Goal: Transaction & Acquisition: Purchase product/service

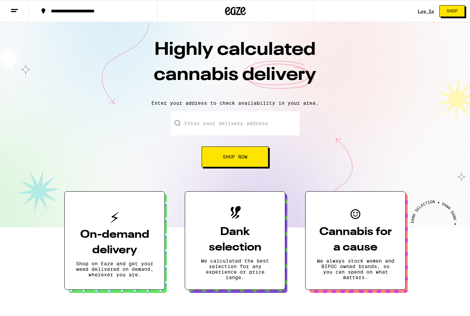
click at [422, 12] on link "Log In" at bounding box center [426, 11] width 17 height 4
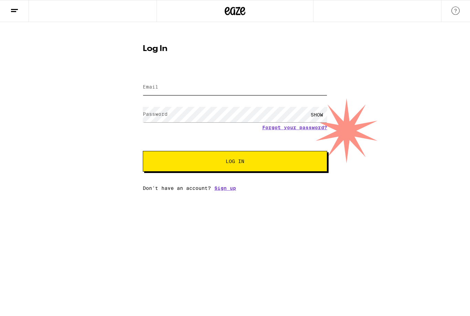
click at [267, 94] on input "Email" at bounding box center [235, 87] width 184 height 15
click at [246, 86] on input "Email" at bounding box center [235, 87] width 184 height 15
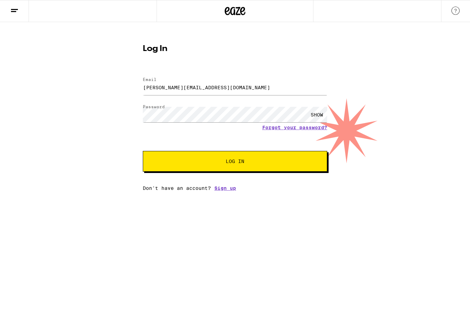
click at [317, 112] on div "SHOW" at bounding box center [317, 114] width 21 height 15
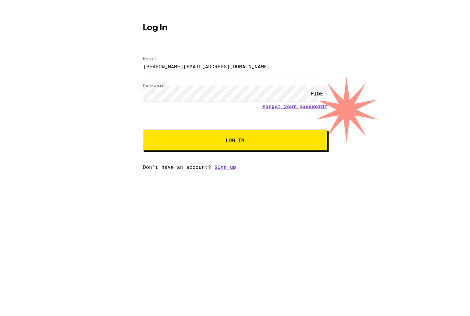
click at [298, 159] on span "Log In" at bounding box center [235, 161] width 129 height 5
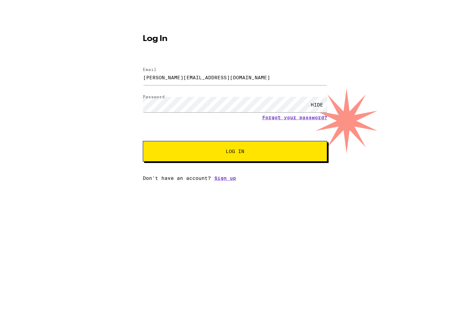
click at [290, 181] on span "Log In" at bounding box center [235, 183] width 129 height 5
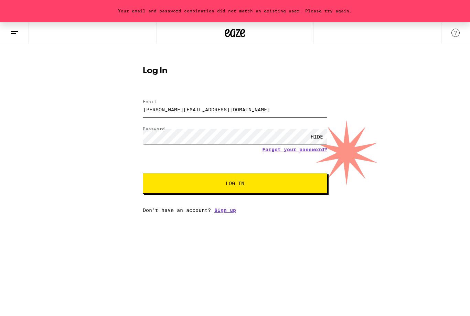
click at [202, 111] on input "[PERSON_NAME][EMAIL_ADDRESS][DOMAIN_NAME]" at bounding box center [235, 109] width 184 height 15
type input "[PERSON_NAME][EMAIL_ADDRESS][DOMAIN_NAME]"
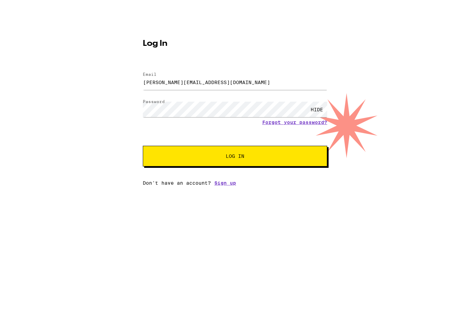
click at [269, 181] on span "Log In" at bounding box center [235, 183] width 129 height 5
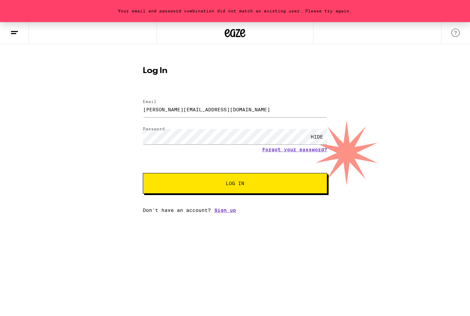
click at [293, 151] on link "Forgot your password?" at bounding box center [294, 150] width 65 height 6
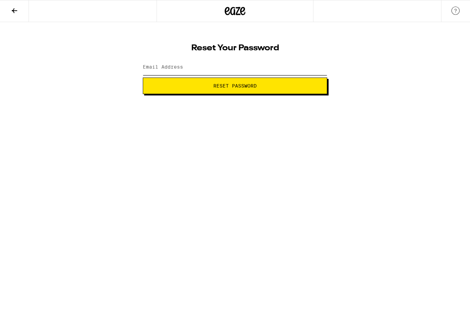
click at [255, 67] on input "Email Address" at bounding box center [235, 67] width 184 height 15
type input "[PERSON_NAME][EMAIL_ADDRESS][DOMAIN_NAME]"
click at [294, 87] on span "Reset Password" at bounding box center [235, 85] width 173 height 5
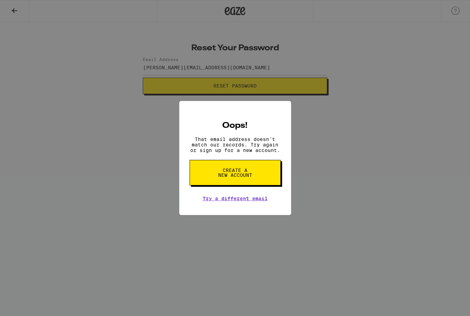
click at [322, 173] on div "Oops! That email address doesn't match our records. Try again or sign up for a …" at bounding box center [235, 158] width 470 height 316
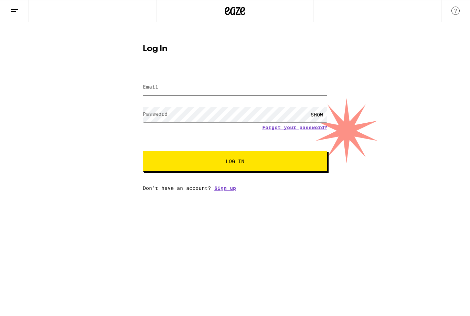
click at [245, 88] on input "Email" at bounding box center [235, 87] width 184 height 15
click at [232, 86] on input "Email" at bounding box center [235, 87] width 184 height 15
click at [243, 87] on input "Email" at bounding box center [235, 87] width 184 height 15
type input "[PERSON_NAME][EMAIL_ADDRESS][DOMAIN_NAME]"
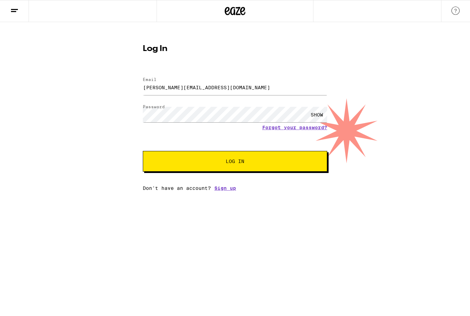
click at [316, 116] on div "SHOW" at bounding box center [317, 114] width 21 height 15
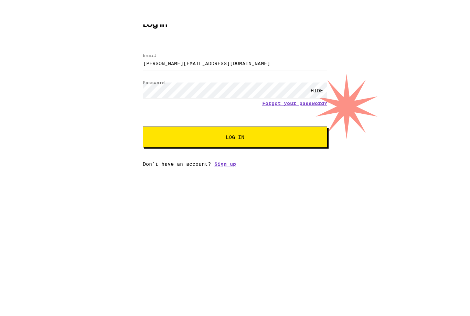
click at [279, 159] on span "Log In" at bounding box center [235, 161] width 129 height 5
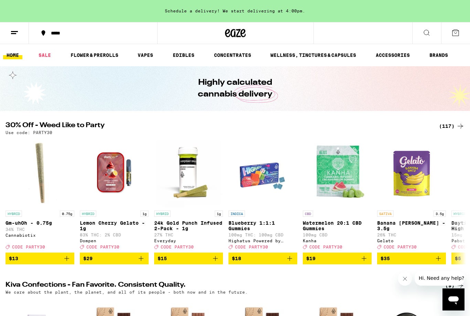
click at [184, 55] on link "EDIBLES" at bounding box center [183, 55] width 29 height 8
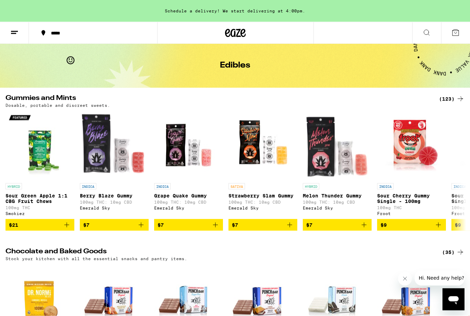
scroll to position [20, 0]
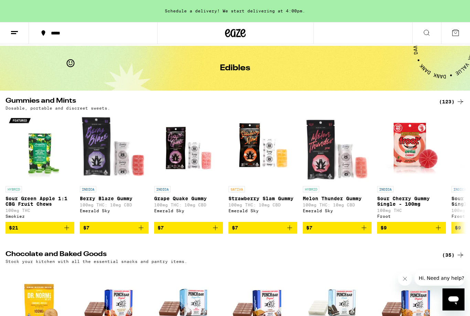
click at [447, 101] on div "(123)" at bounding box center [451, 101] width 25 height 8
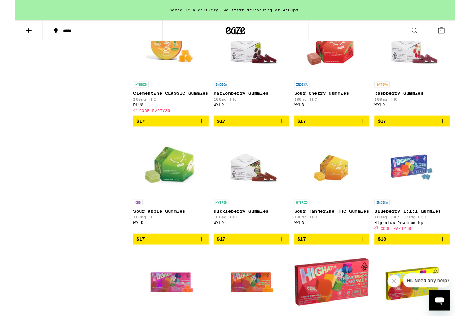
click at [283, 134] on icon "Add to bag" at bounding box center [285, 130] width 8 height 8
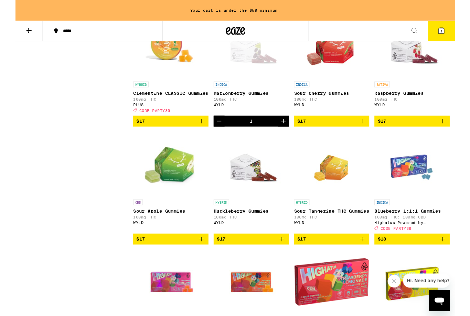
click at [284, 134] on icon "Increment" at bounding box center [287, 129] width 8 height 8
click at [372, 134] on icon "Add to bag" at bounding box center [371, 129] width 8 height 8
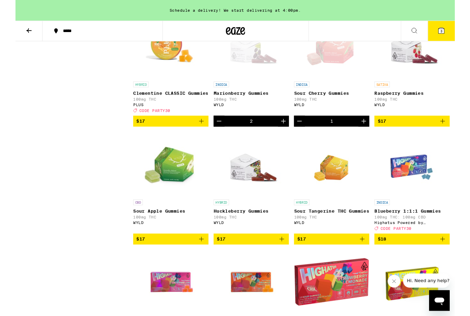
click at [460, 28] on button "3" at bounding box center [455, 32] width 29 height 21
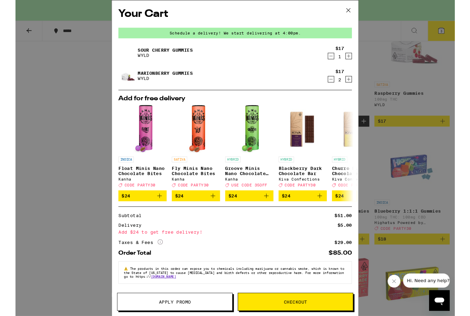
click at [335, 61] on icon "Decrement" at bounding box center [338, 60] width 6 height 8
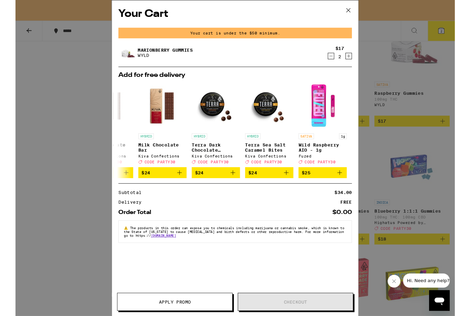
scroll to position [0, 321]
click at [356, 59] on icon "Increment" at bounding box center [356, 60] width 6 height 8
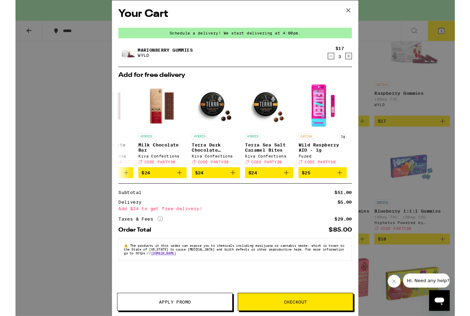
click at [155, 236] on icon "More Info" at bounding box center [155, 234] width 6 height 6
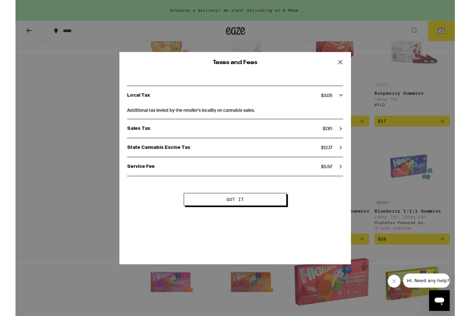
click at [274, 216] on button "Got it" at bounding box center [235, 213] width 110 height 14
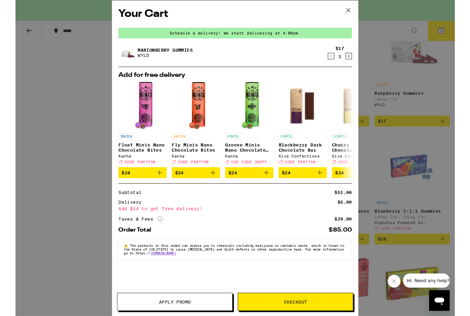
scroll to position [0, 0]
click at [193, 303] on div "Your Cart Schedule a delivery! We start delivering at 4:00pm. Marionberry Gummi…" at bounding box center [235, 158] width 264 height 317
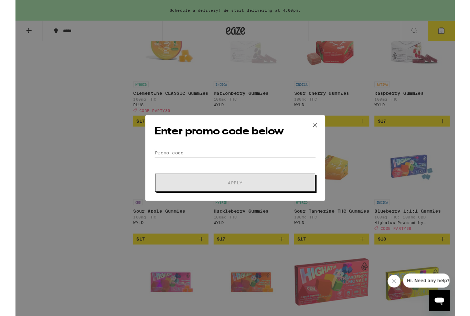
scroll to position [19, 0]
click at [324, 129] on icon at bounding box center [320, 134] width 10 height 10
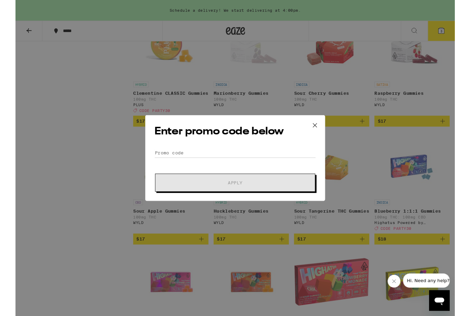
click at [217, 155] on div "Enter promo code below Promo Code Apply" at bounding box center [235, 169] width 193 height 92
click at [189, 162] on input "Promo Code" at bounding box center [235, 163] width 173 height 10
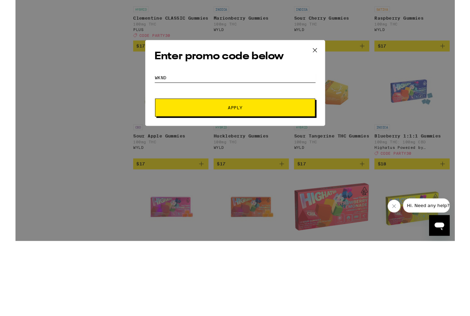
type input "Wknd"
click at [287, 186] on button "Apply" at bounding box center [234, 195] width 171 height 19
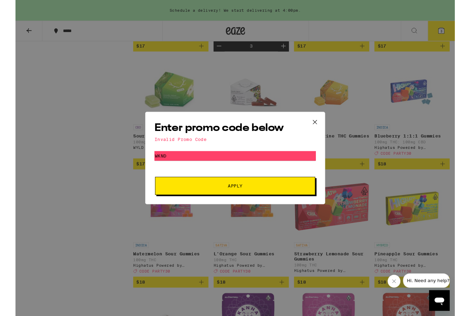
click at [321, 129] on icon at bounding box center [320, 130] width 10 height 10
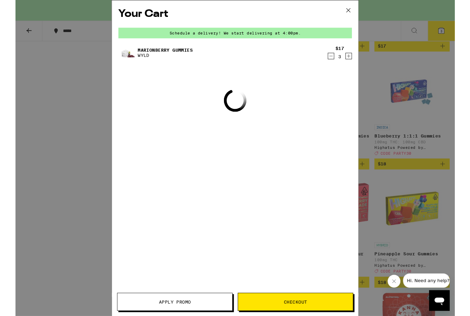
scroll to position [1493, 0]
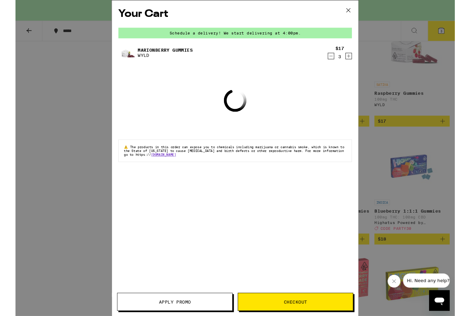
click at [350, 15] on button at bounding box center [356, 11] width 21 height 22
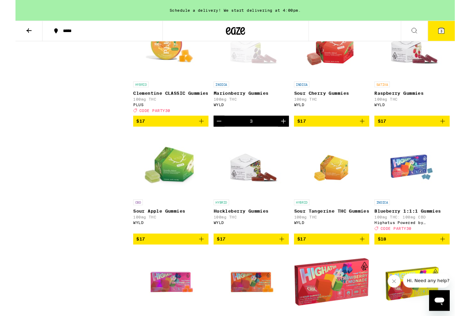
click at [454, 40] on button "3" at bounding box center [455, 32] width 29 height 21
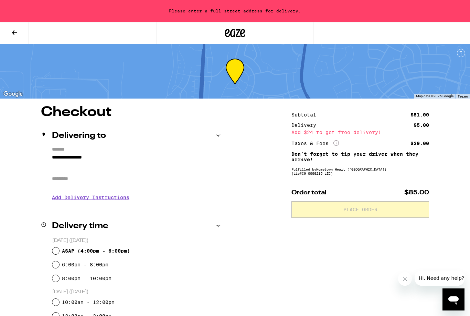
click at [213, 133] on div "Delivering to" at bounding box center [131, 135] width 180 height 8
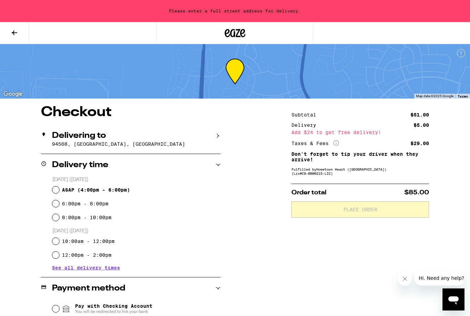
click at [103, 150] on div "Delivering to 94568, [GEOGRAPHIC_DATA], [GEOGRAPHIC_DATA]" at bounding box center [131, 139] width 180 height 29
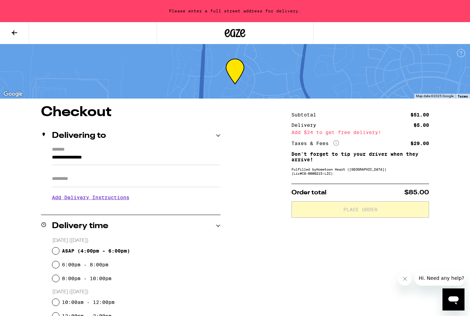
click at [123, 205] on h3 "Add Delivery Instructions" at bounding box center [136, 197] width 169 height 16
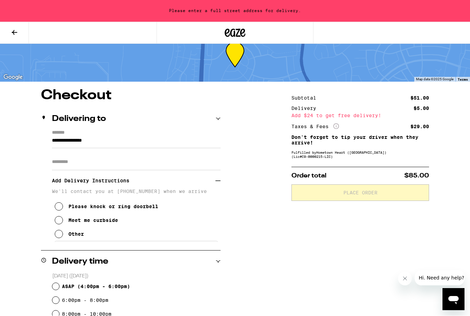
click at [109, 144] on input "**********" at bounding box center [136, 143] width 169 height 12
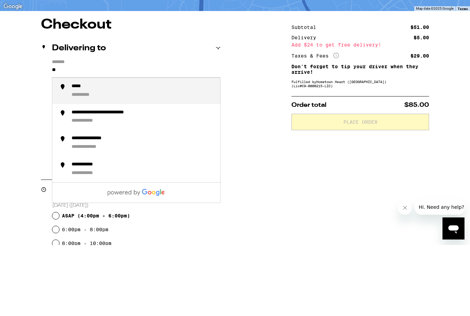
type input "*"
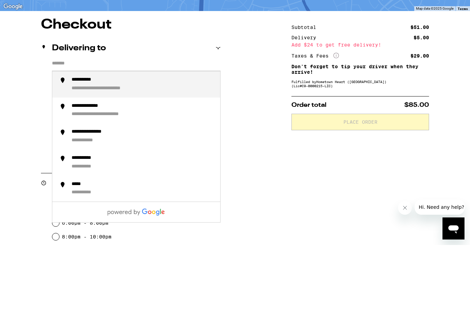
type input "*"
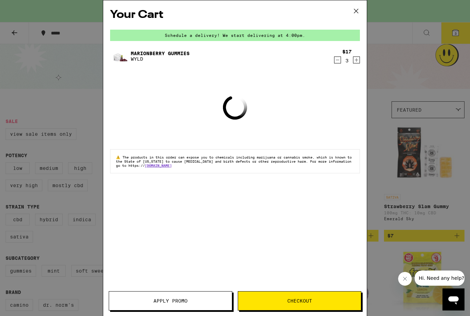
click at [80, 66] on div "Your Cart Schedule a delivery! We start delivering at 4:00pm. Marionberry Gummi…" at bounding box center [235, 158] width 470 height 316
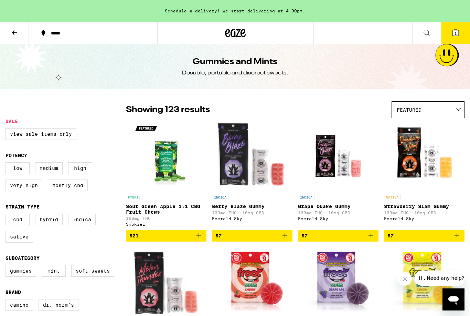
click at [58, 29] on button "*****" at bounding box center [93, 33] width 128 height 21
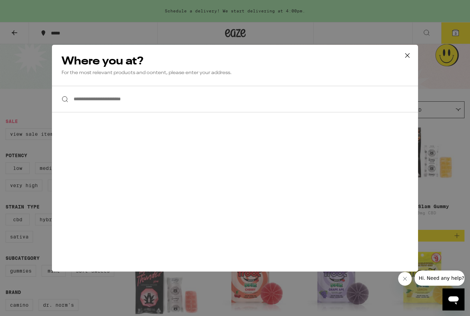
click at [177, 102] on input "**********" at bounding box center [235, 99] width 366 height 27
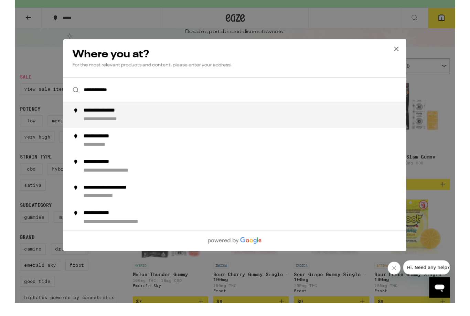
scroll to position [24, 0]
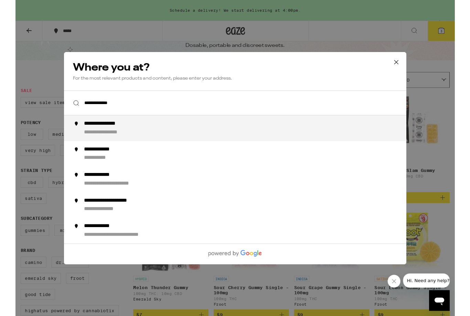
click at [152, 172] on div "**********" at bounding box center [248, 164] width 351 height 17
type input "**********"
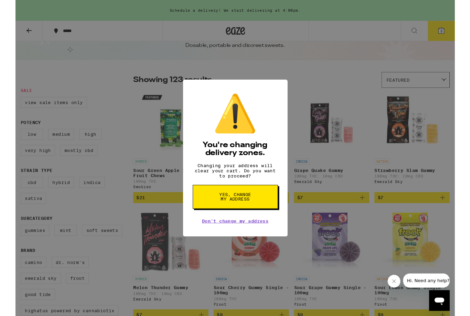
click at [266, 215] on button "Yes, change my address" at bounding box center [235, 210] width 91 height 25
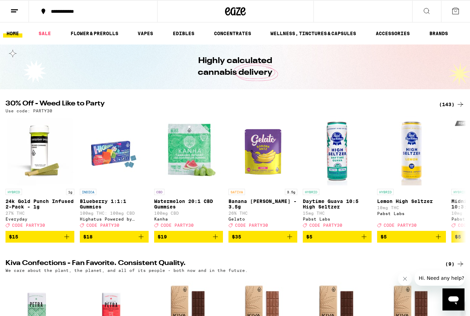
click at [455, 11] on icon at bounding box center [456, 11] width 8 height 8
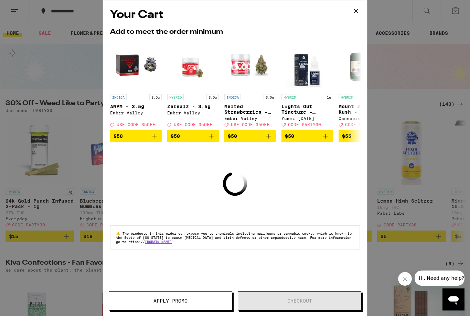
click at [356, 11] on icon at bounding box center [356, 11] width 4 height 4
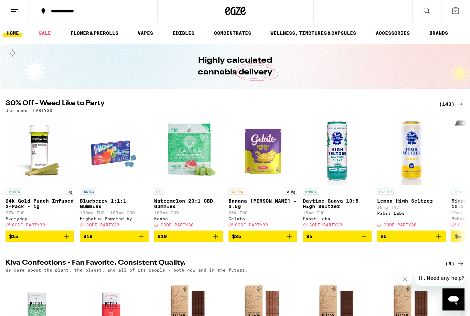
click at [188, 33] on link "EDIBLES" at bounding box center [183, 33] width 29 height 8
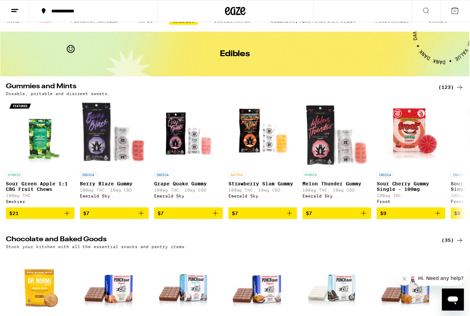
scroll to position [13, 0]
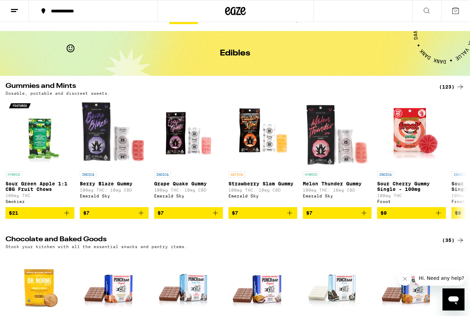
click at [447, 85] on div "(123)" at bounding box center [451, 87] width 25 height 8
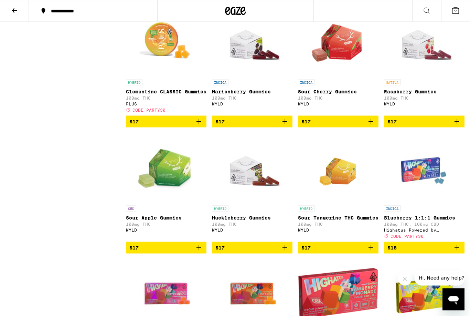
click at [275, 126] on span "$17" at bounding box center [252, 121] width 74 height 8
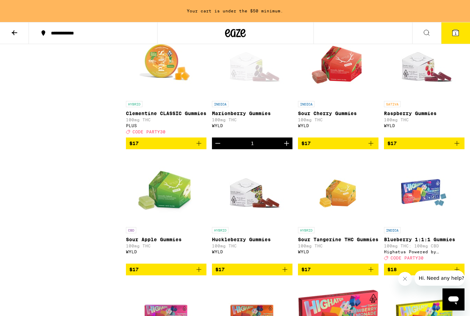
click at [288, 146] on icon "Increment" at bounding box center [286, 143] width 5 height 5
click at [287, 147] on icon "Increment" at bounding box center [287, 143] width 8 height 8
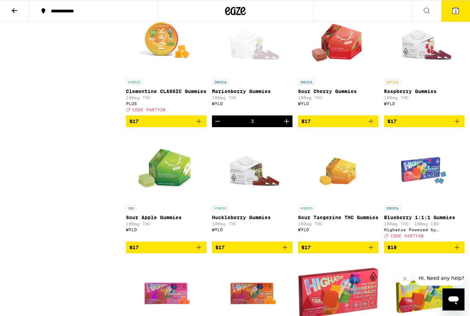
click at [456, 12] on span "3" at bounding box center [456, 11] width 2 height 4
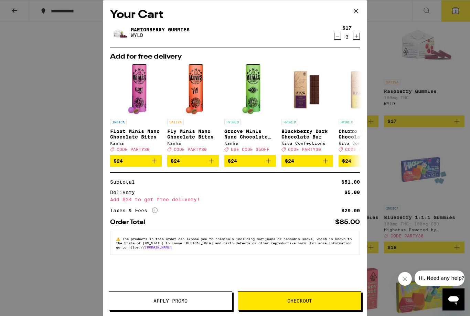
click at [309, 295] on button "Checkout" at bounding box center [300, 300] width 124 height 19
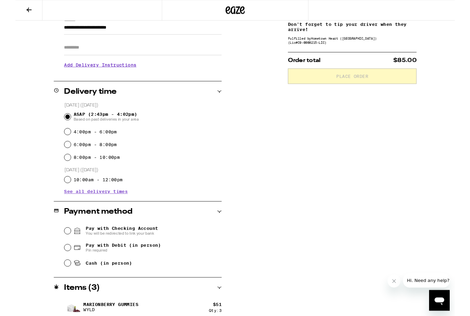
scroll to position [112, 0]
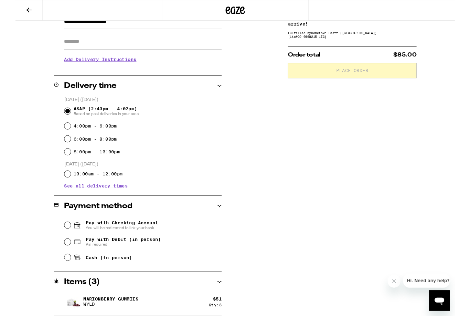
click at [452, 229] on div "**********" at bounding box center [235, 154] width 470 height 366
click at [164, 239] on div "Pay with Checking Account You will be redirected to link your bank" at bounding box center [136, 241] width 168 height 18
click at [130, 239] on span "Pay with Checking Account You will be redirected to link your bank" at bounding box center [113, 240] width 77 height 11
click at [59, 239] on input "Pay with Checking Account You will be redirected to link your bank" at bounding box center [55, 240] width 7 height 7
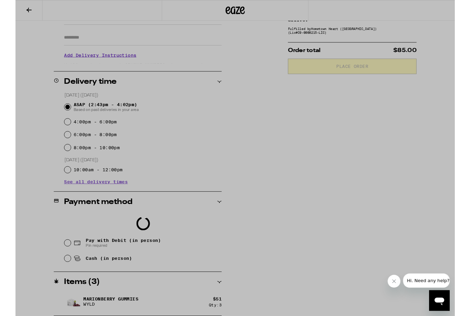
scroll to position [138, 0]
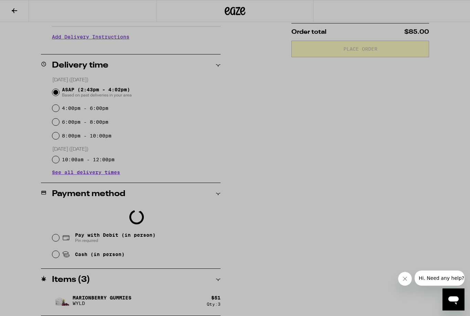
click at [350, 121] on div at bounding box center [235, 158] width 470 height 316
click at [403, 104] on div at bounding box center [235, 158] width 470 height 316
click at [128, 236] on div at bounding box center [235, 158] width 470 height 316
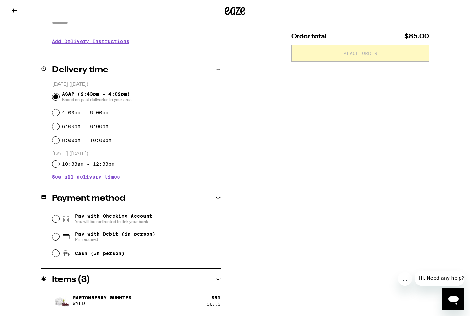
scroll to position [134, 0]
click at [128, 236] on span "Pay with Debit (in person)" at bounding box center [115, 234] width 81 height 6
click at [59, 236] on input "Pay with Debit (in person) Pin required" at bounding box center [55, 236] width 7 height 7
radio input "true"
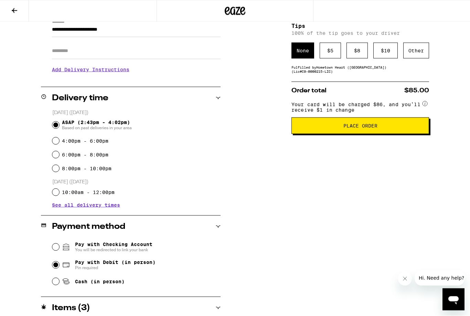
click at [334, 48] on div "$ 5" at bounding box center [330, 51] width 21 height 16
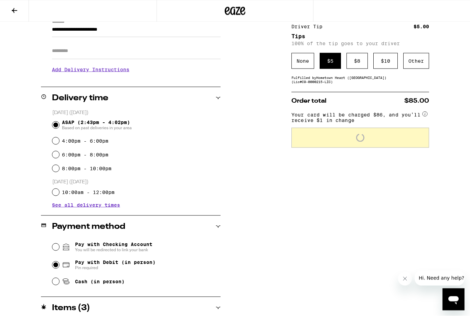
scroll to position [106, 0]
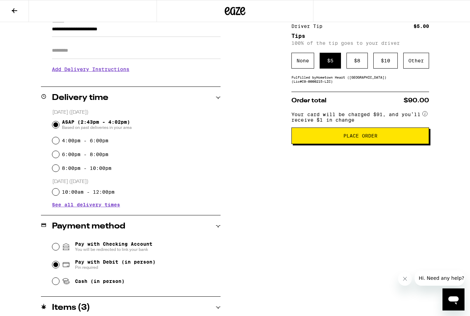
click at [391, 140] on button "Place Order" at bounding box center [361, 135] width 138 height 17
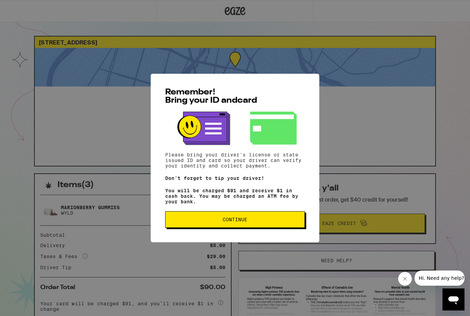
click at [277, 222] on span "Continue" at bounding box center [235, 219] width 128 height 5
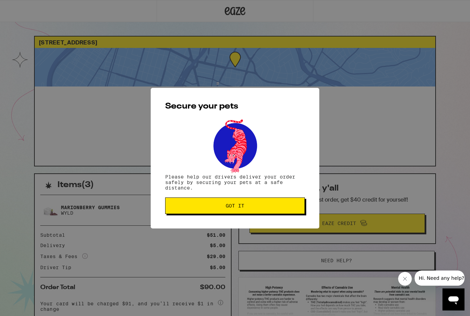
click at [272, 206] on span "Got it" at bounding box center [235, 205] width 128 height 5
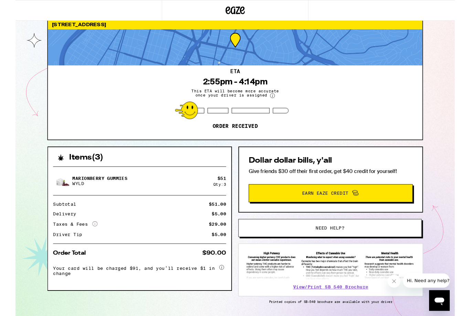
scroll to position [40, 0]
